Goal: Navigation & Orientation: Find specific page/section

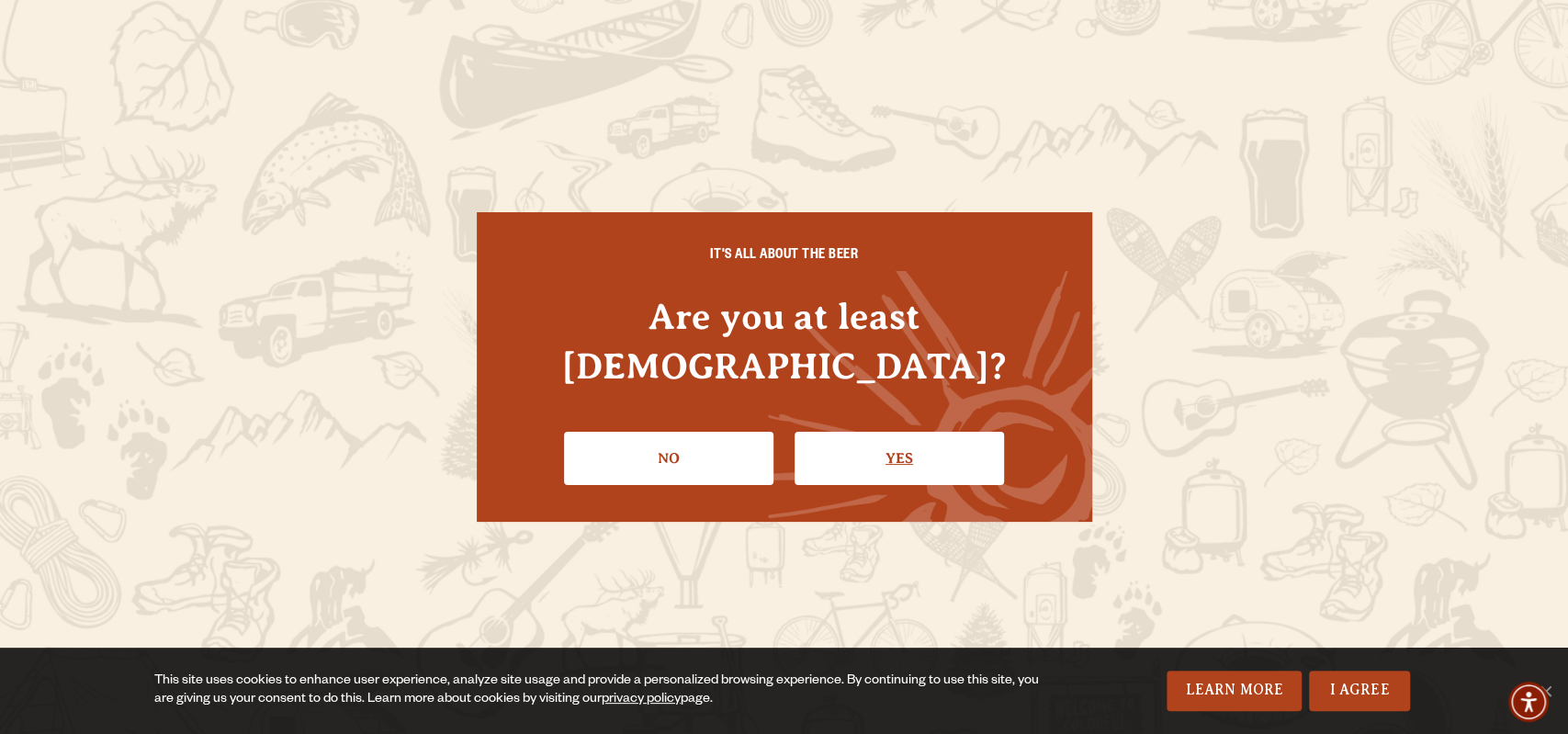
click at [900, 438] on link "Yes" at bounding box center [899, 459] width 210 height 54
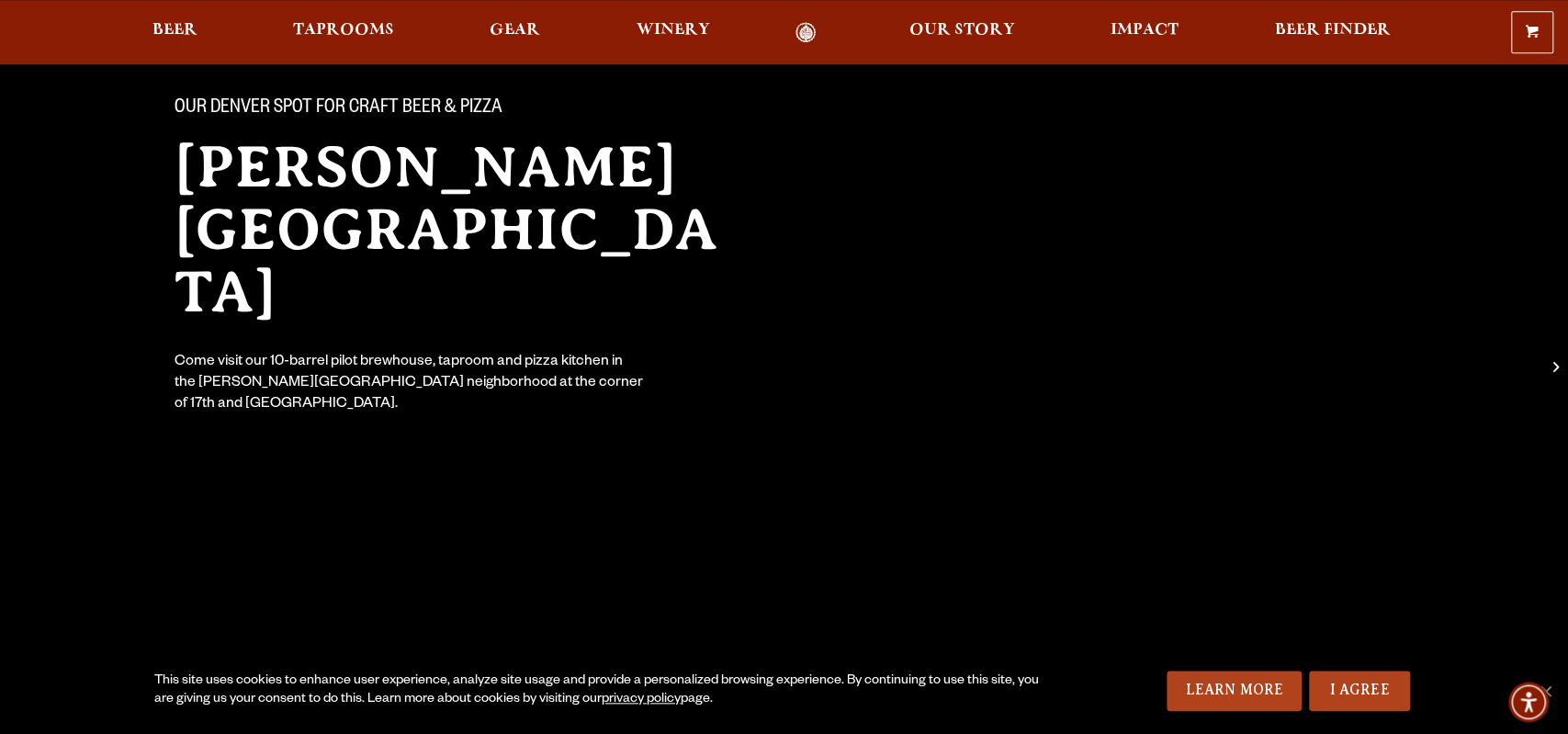
scroll to position [191, 0]
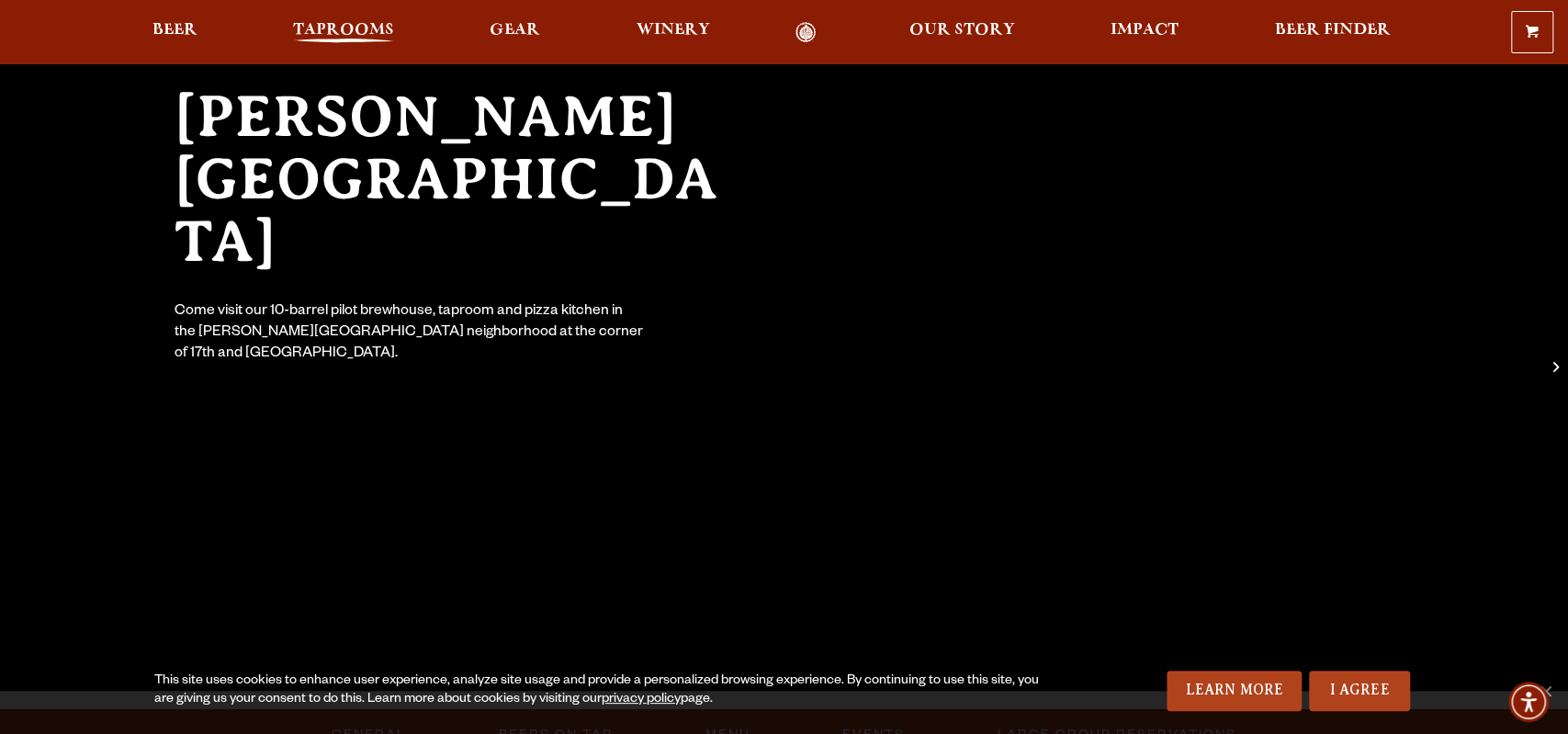
click at [338, 34] on span "Taprooms" at bounding box center [344, 30] width 101 height 15
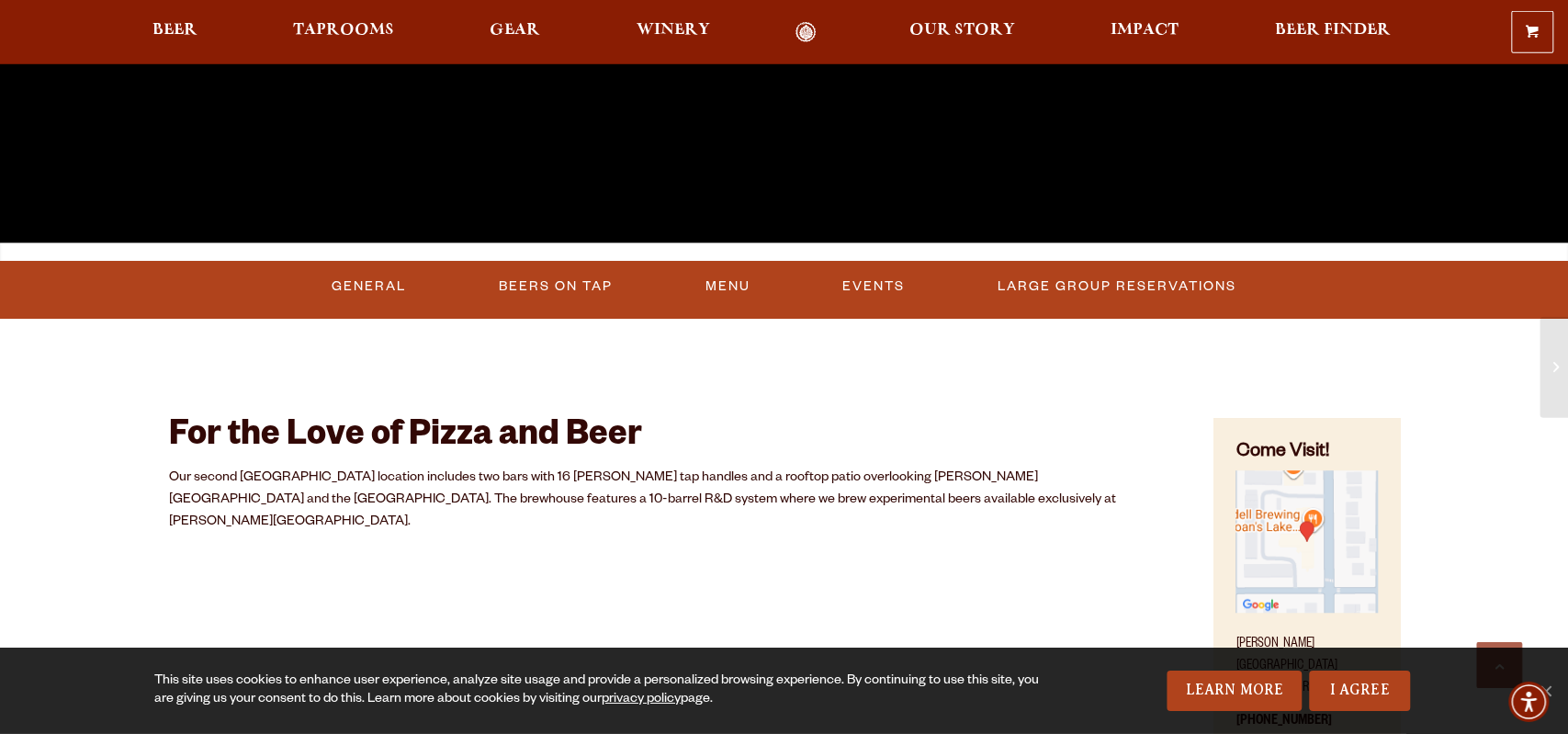
scroll to position [669, 0]
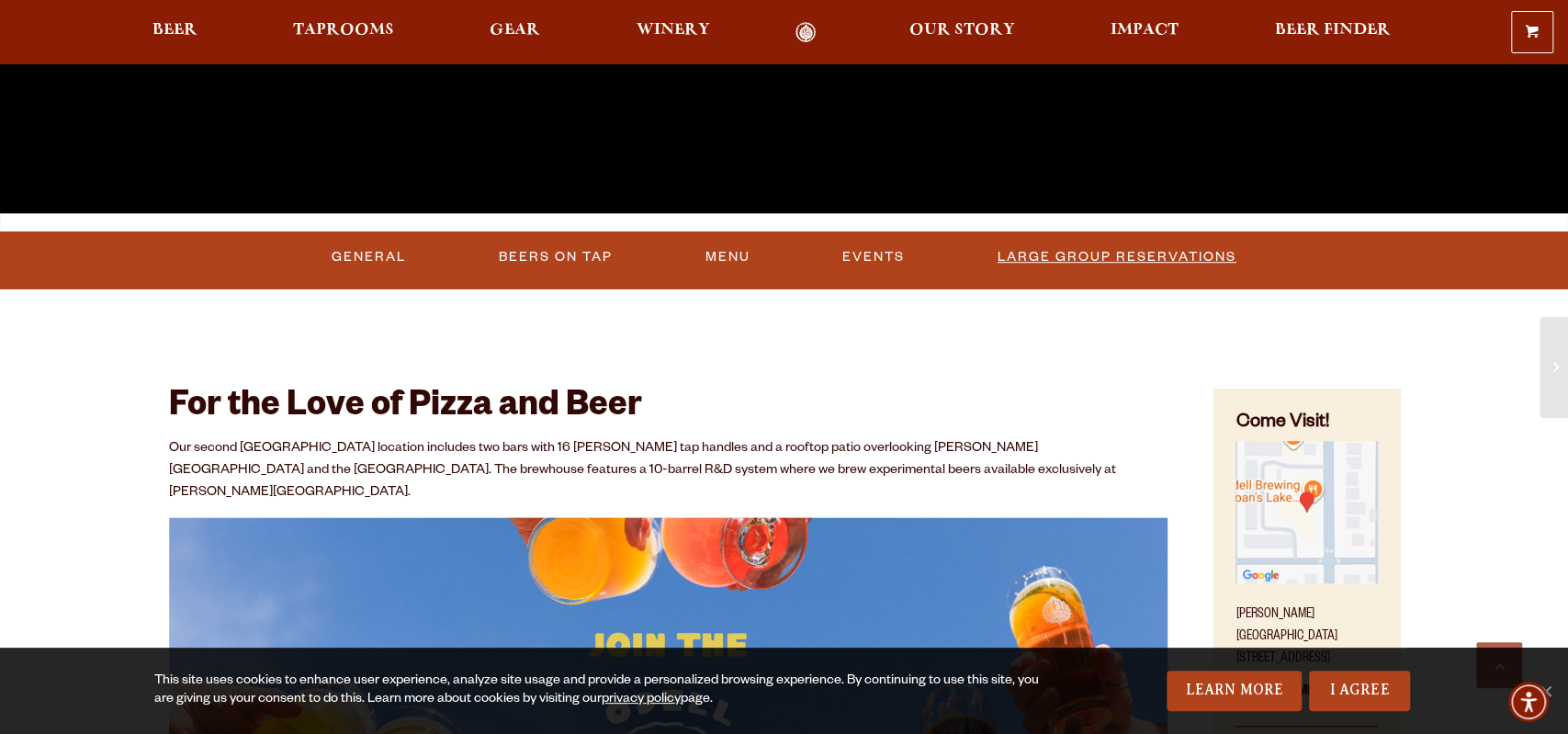
click at [1039, 260] on link "Large Group Reservations" at bounding box center [1116, 257] width 253 height 43
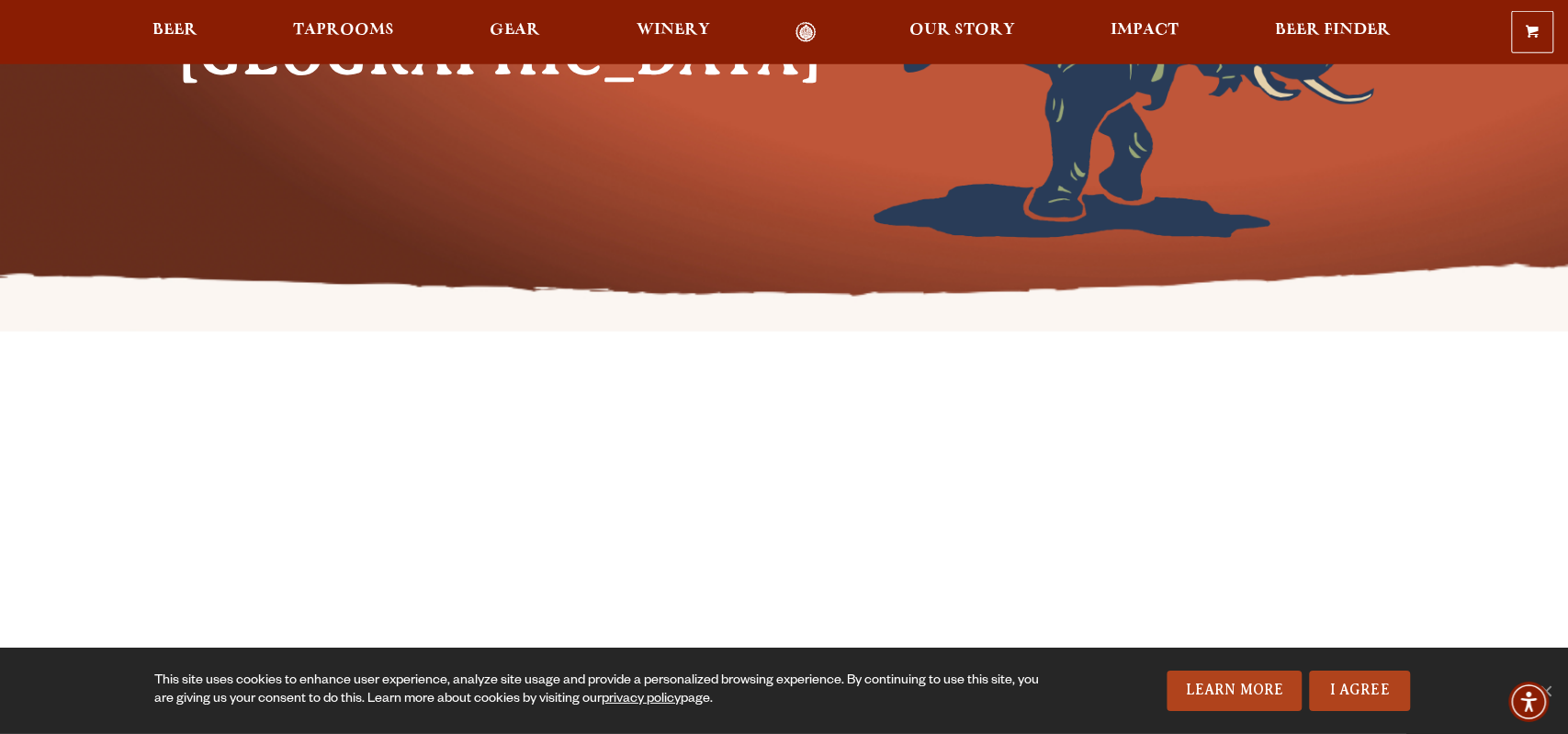
scroll to position [191, 0]
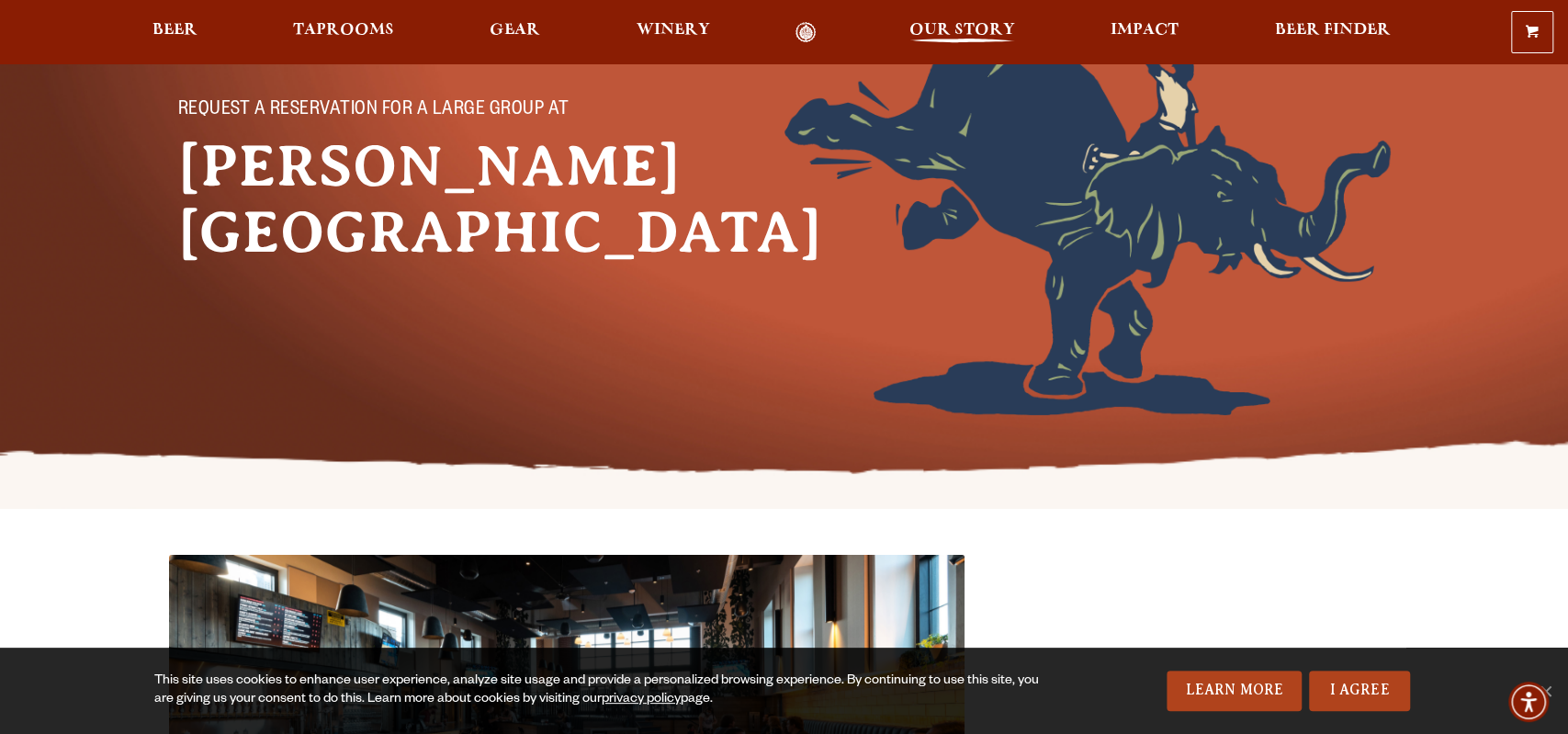
click at [973, 31] on span "Our Story" at bounding box center [962, 30] width 105 height 15
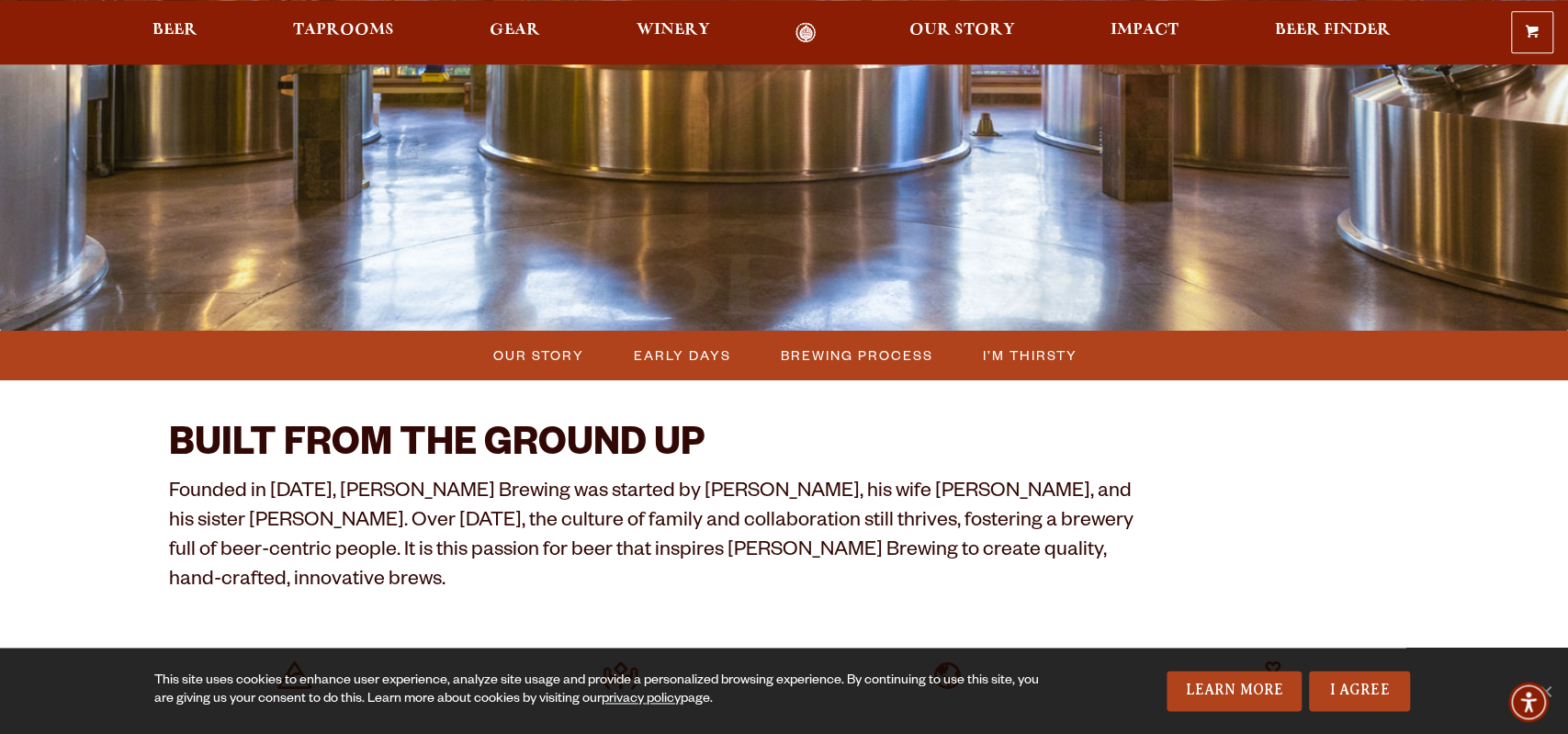
scroll to position [287, 0]
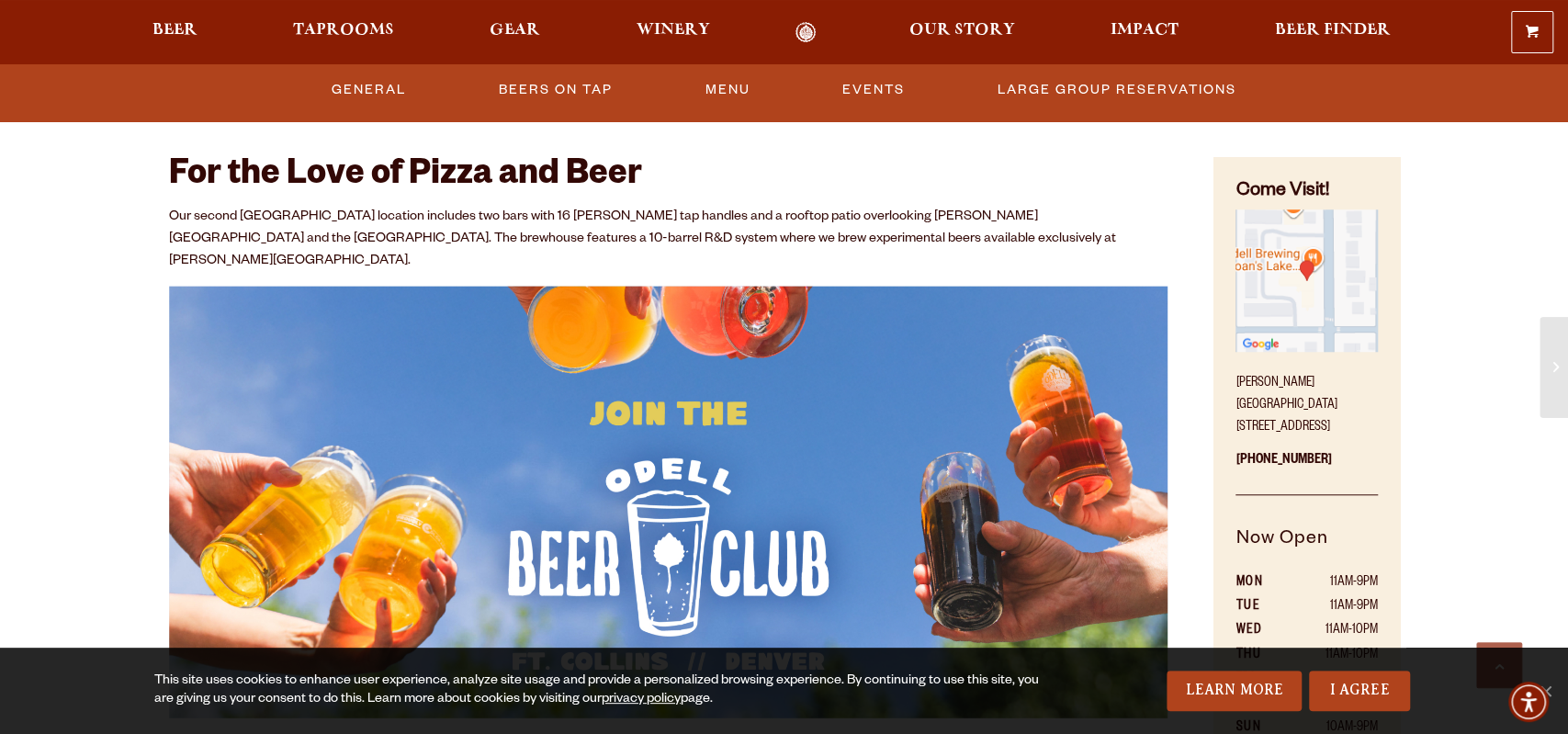
scroll to position [669, 0]
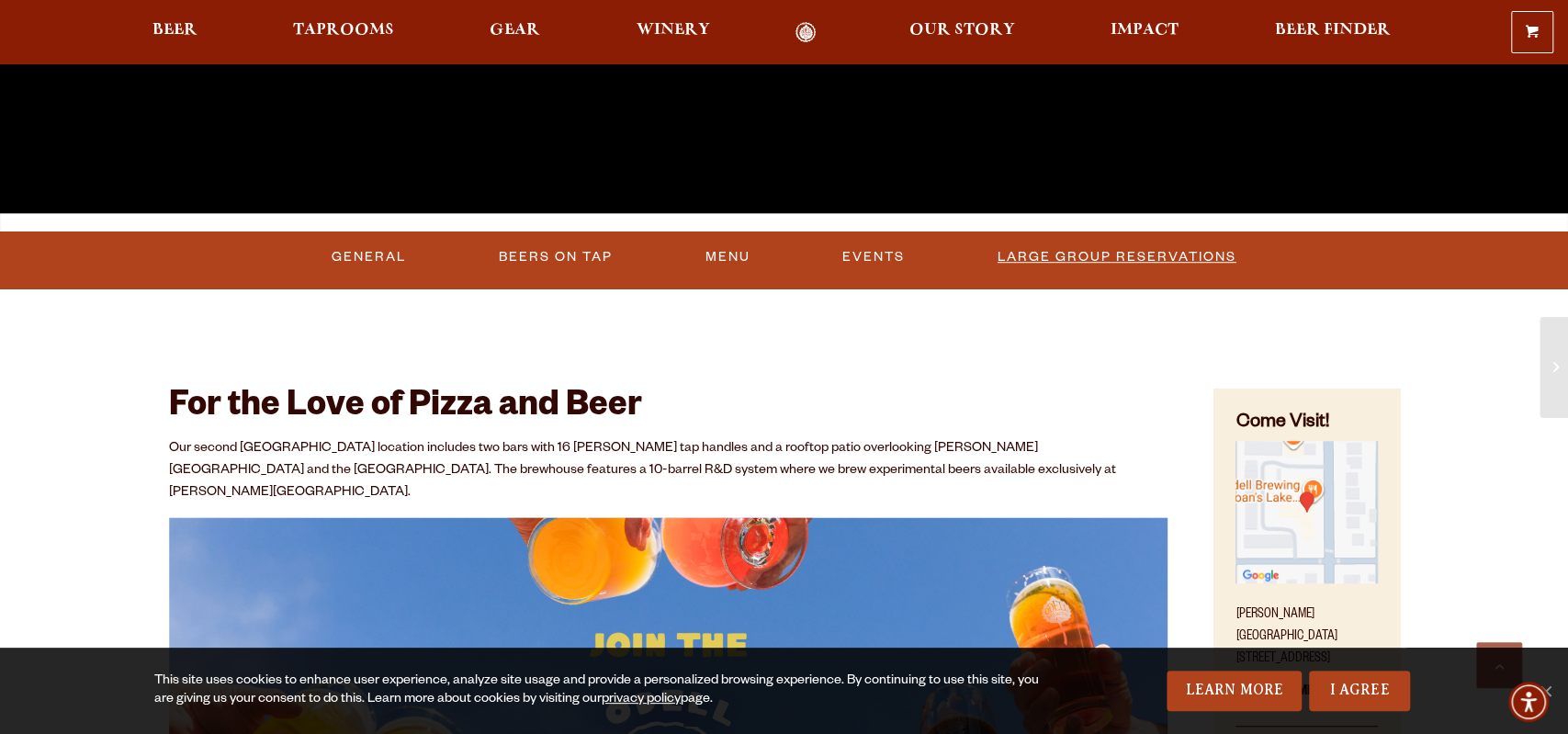
click at [1032, 254] on link "Large Group Reservations" at bounding box center [1116, 257] width 253 height 43
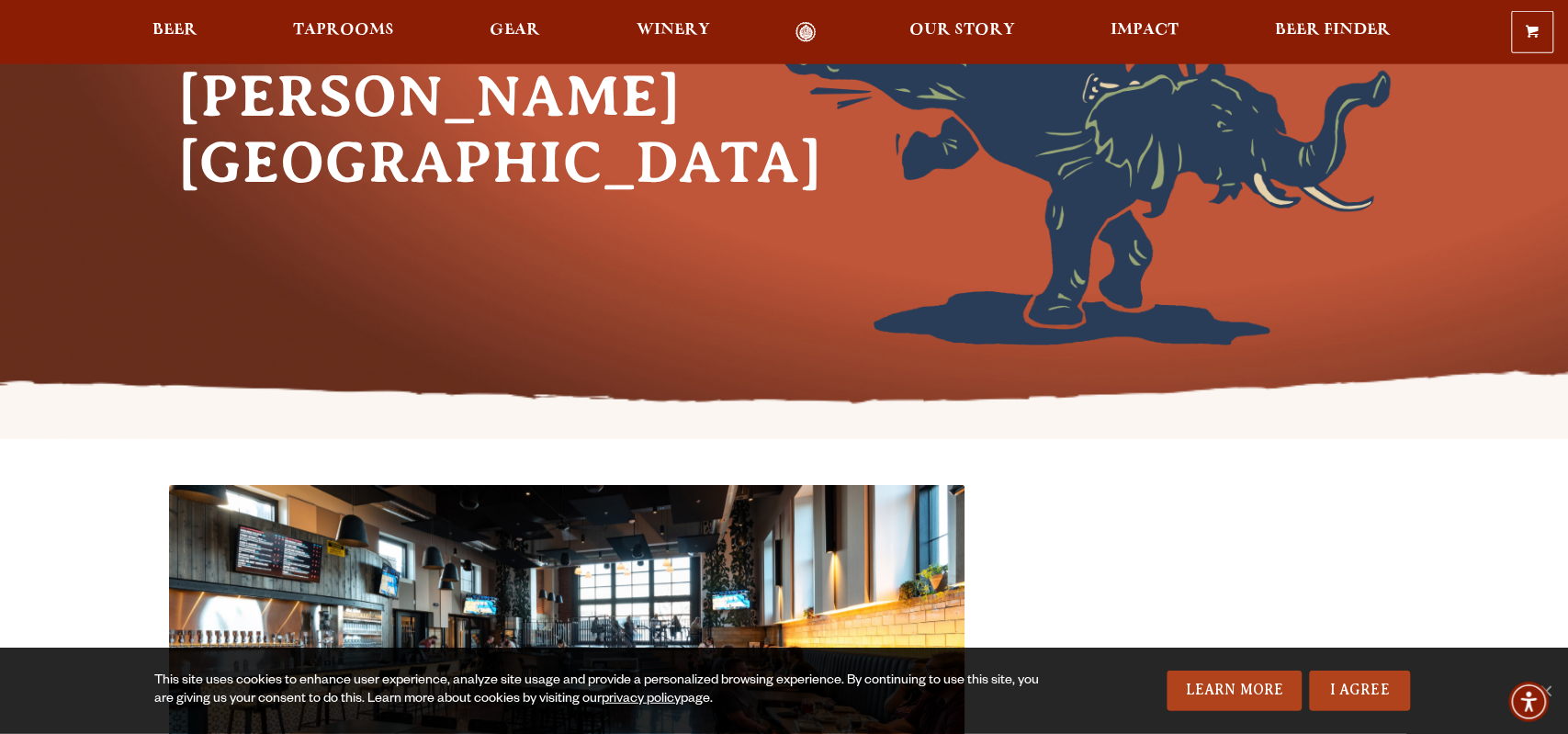
scroll to position [95, 0]
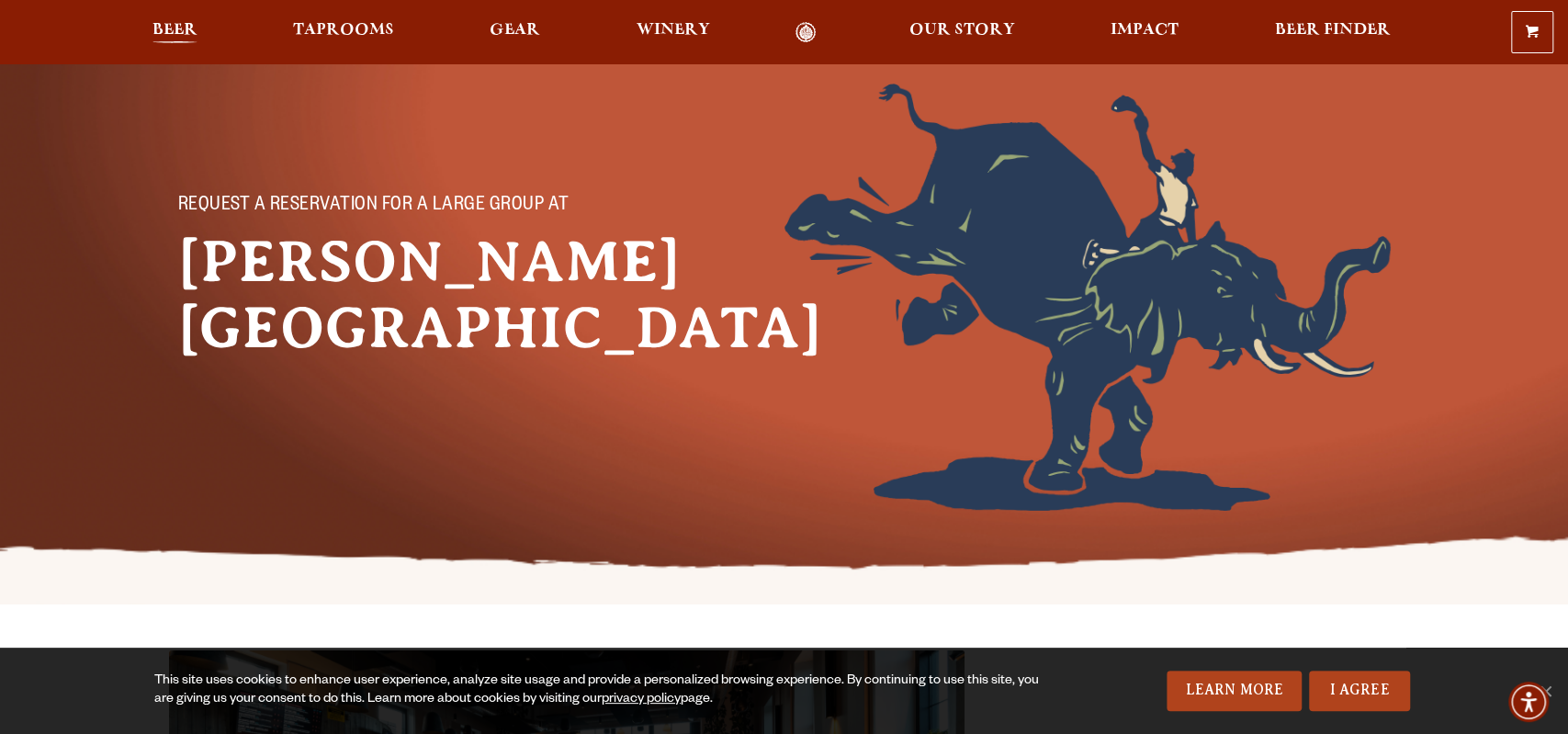
click at [189, 29] on span "Beer" at bounding box center [175, 30] width 45 height 15
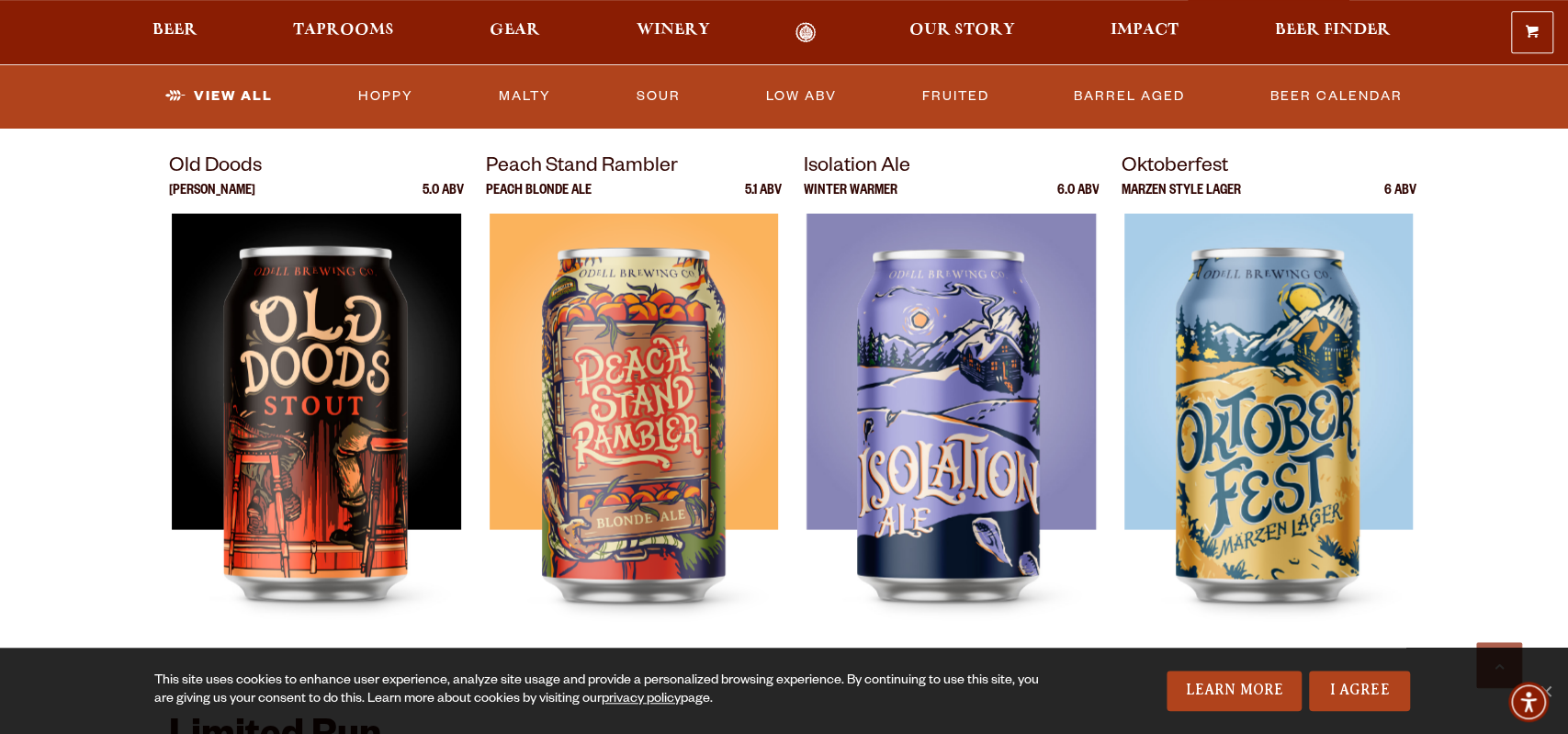
scroll to position [2485, 0]
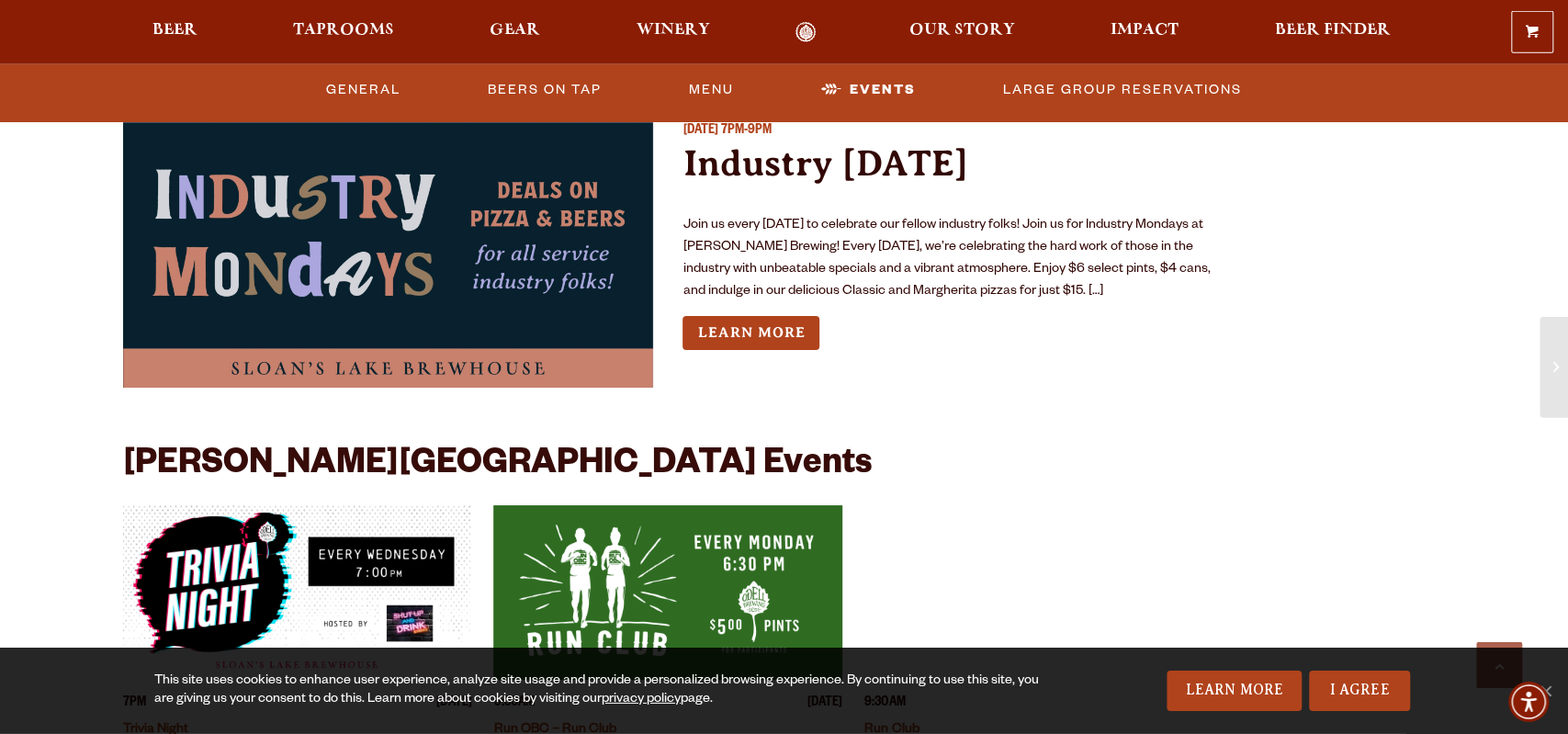
scroll to position [4683, 0]
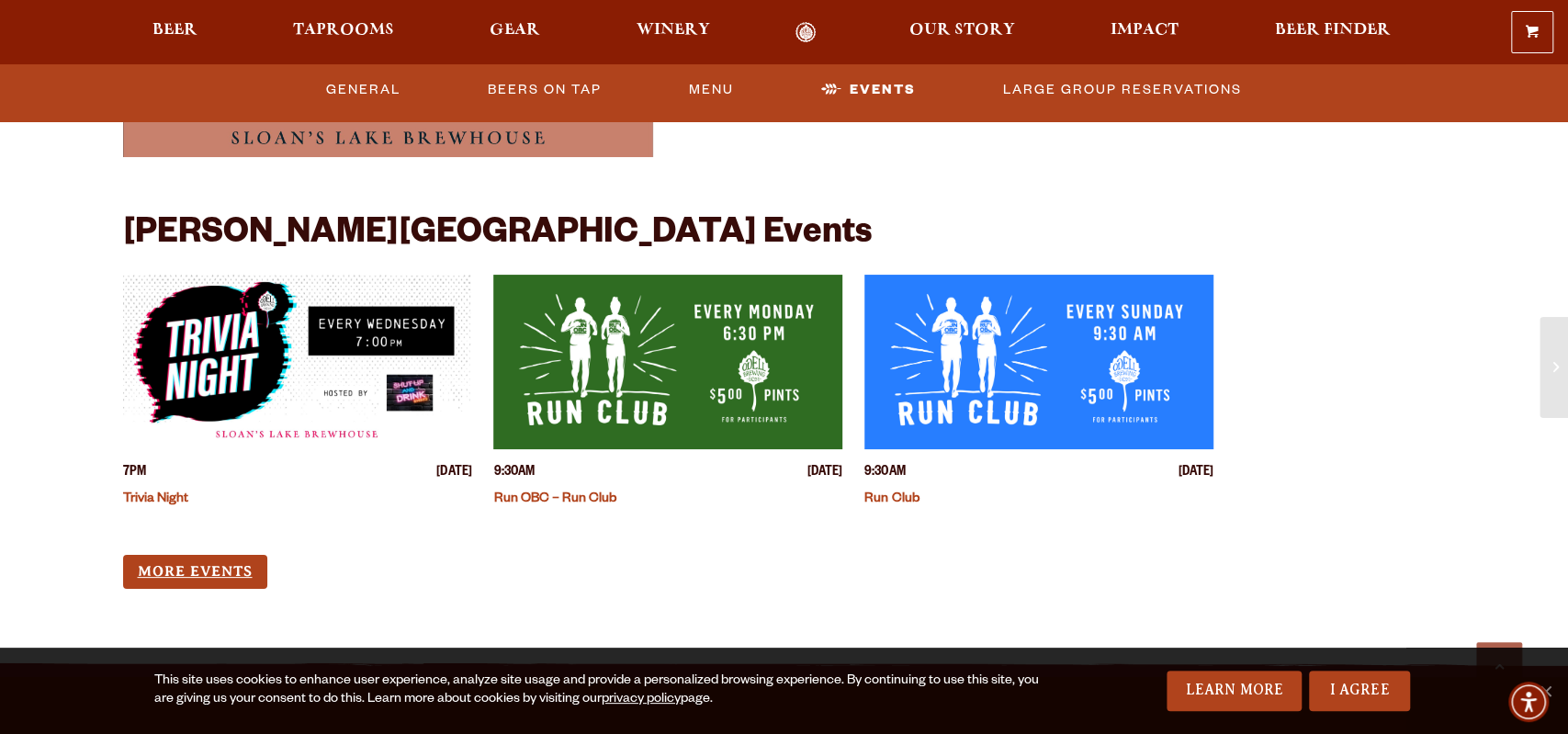
click at [203, 555] on link "More Events" at bounding box center [195, 572] width 144 height 34
click at [1141, 84] on link "Large Group Reservations" at bounding box center [1122, 89] width 253 height 43
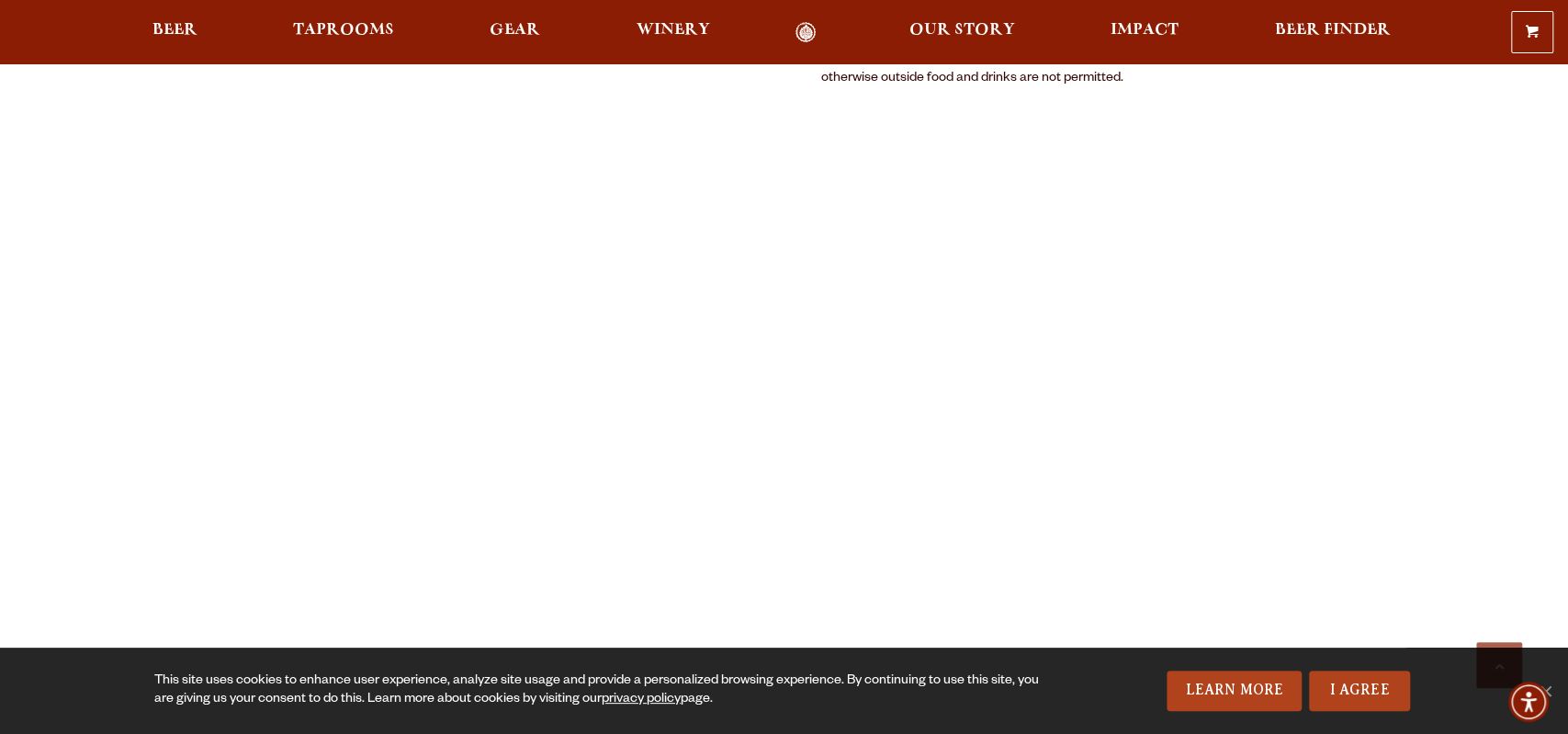
scroll to position [1720, 0]
click at [995, 31] on span "Our Story" at bounding box center [962, 30] width 105 height 15
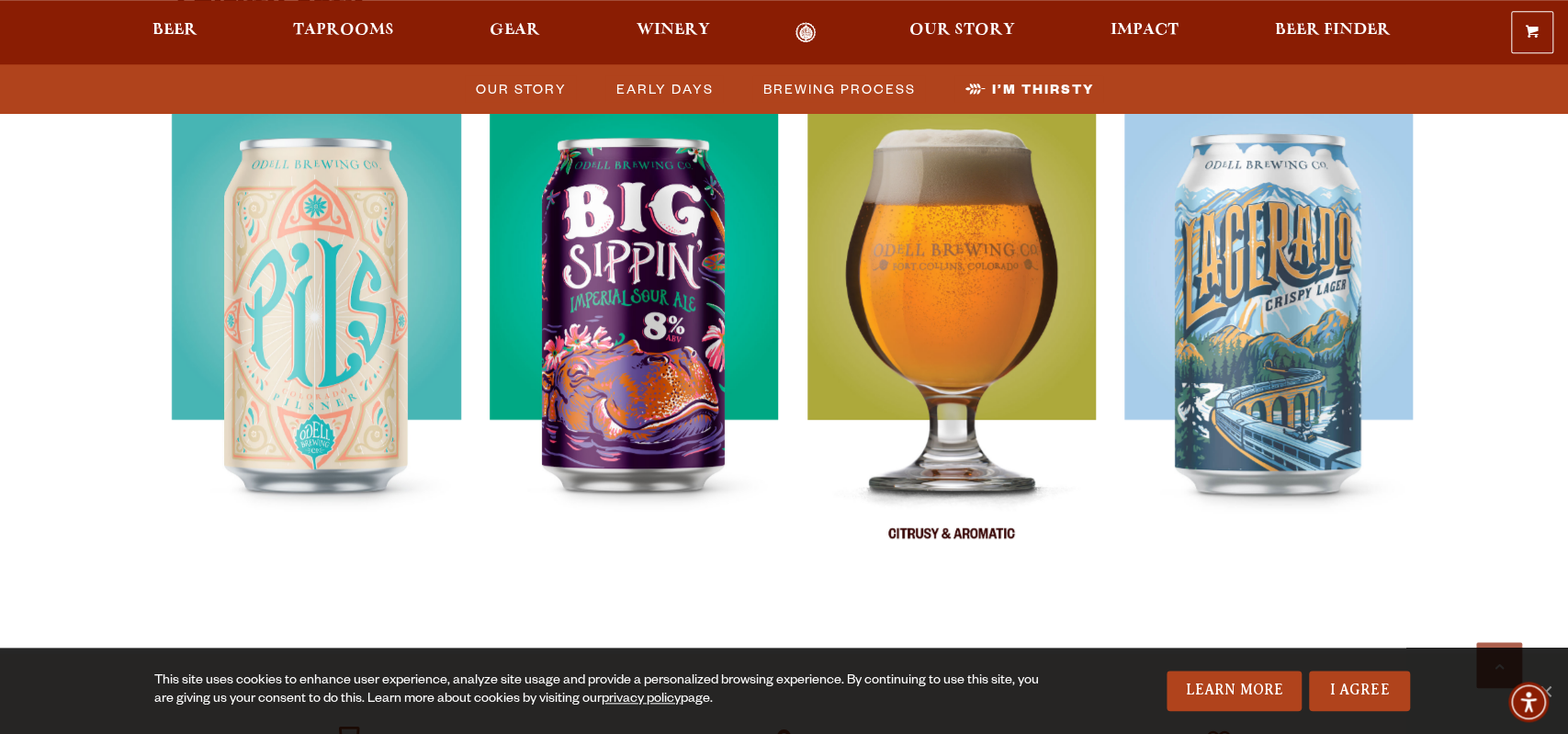
scroll to position [5352, 0]
